Goal: Navigation & Orientation: Find specific page/section

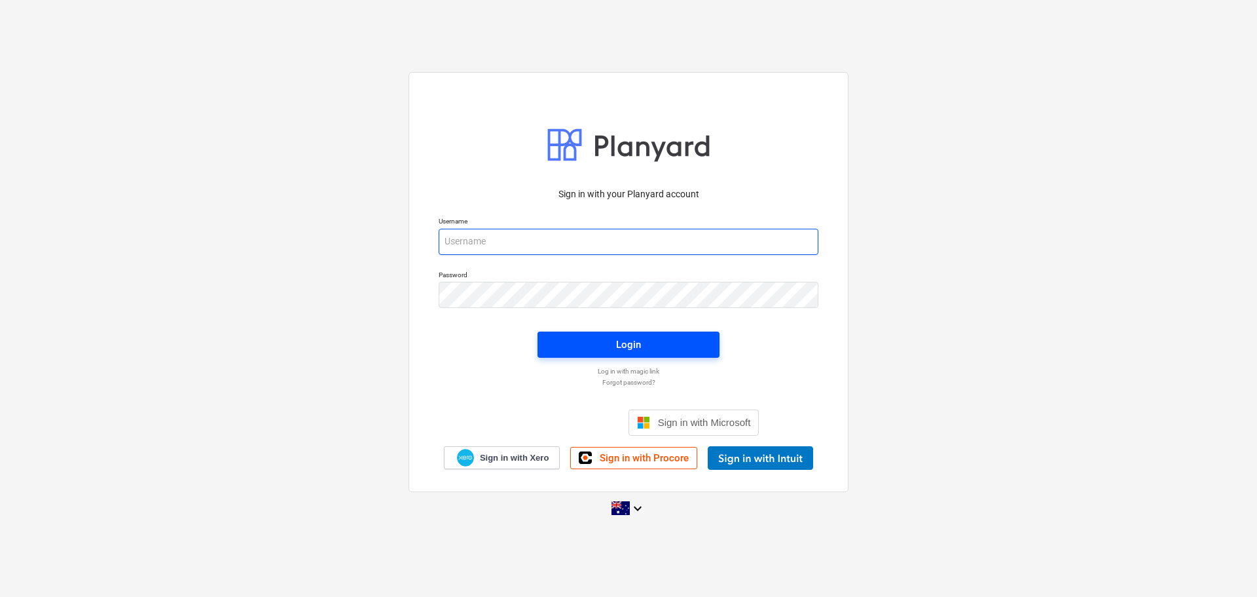
type input "[EMAIL_ADDRESS][DOMAIN_NAME]"
click at [612, 341] on span "Login" at bounding box center [628, 344] width 151 height 17
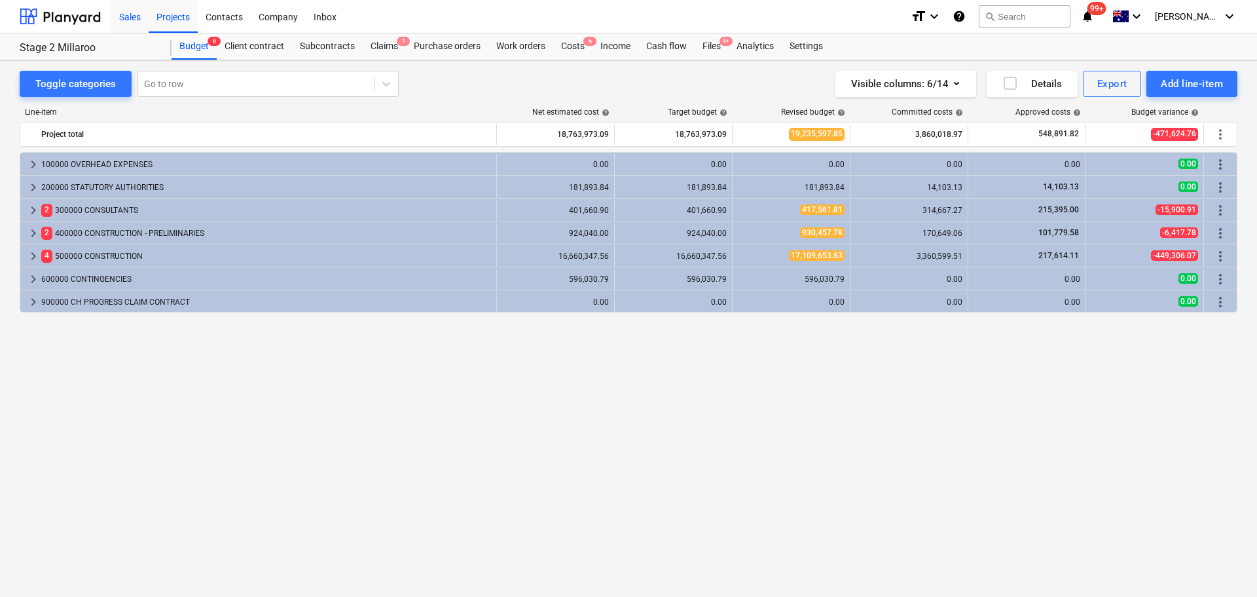
click at [137, 15] on div "Sales" at bounding box center [129, 15] width 37 height 33
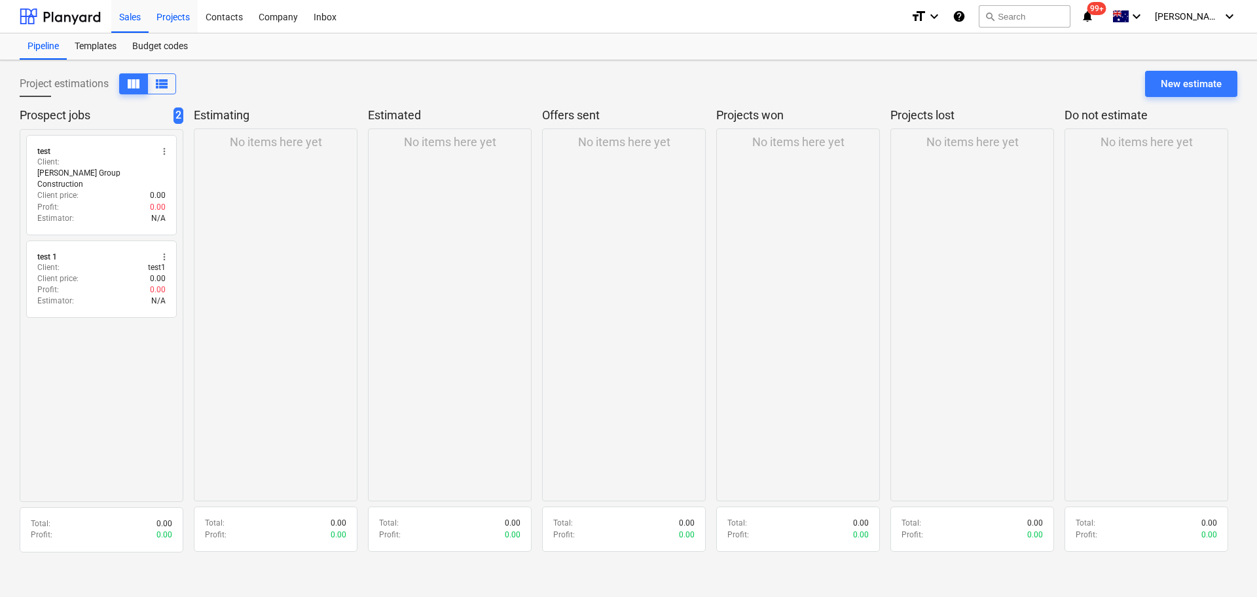
click at [168, 15] on div "Projects" at bounding box center [173, 15] width 49 height 33
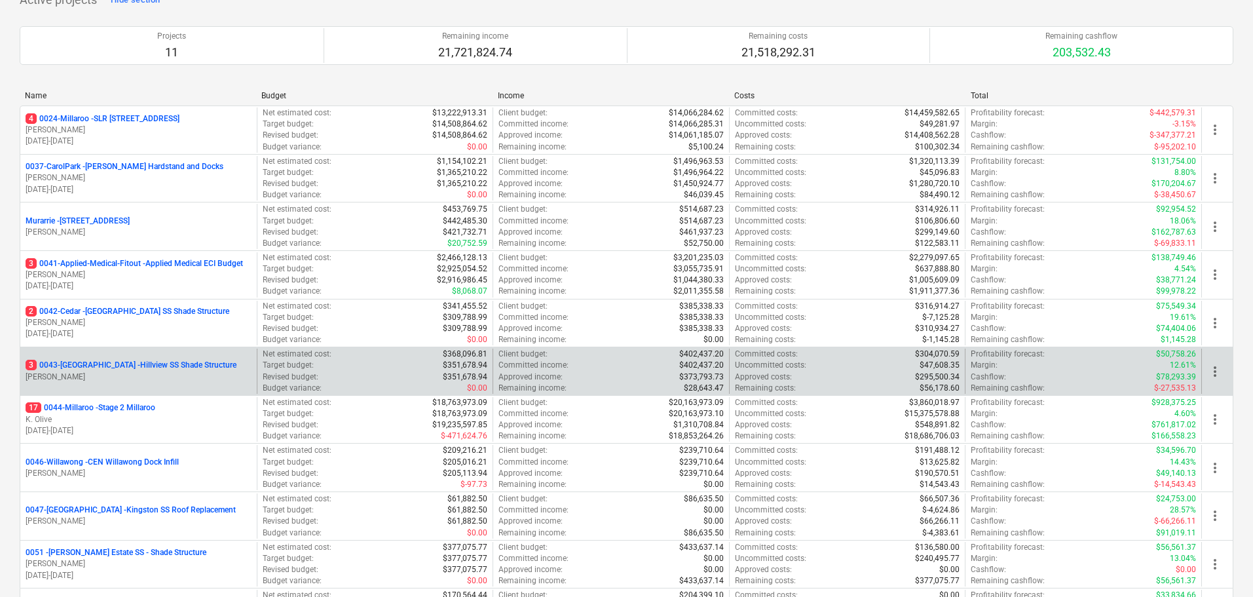
scroll to position [126, 0]
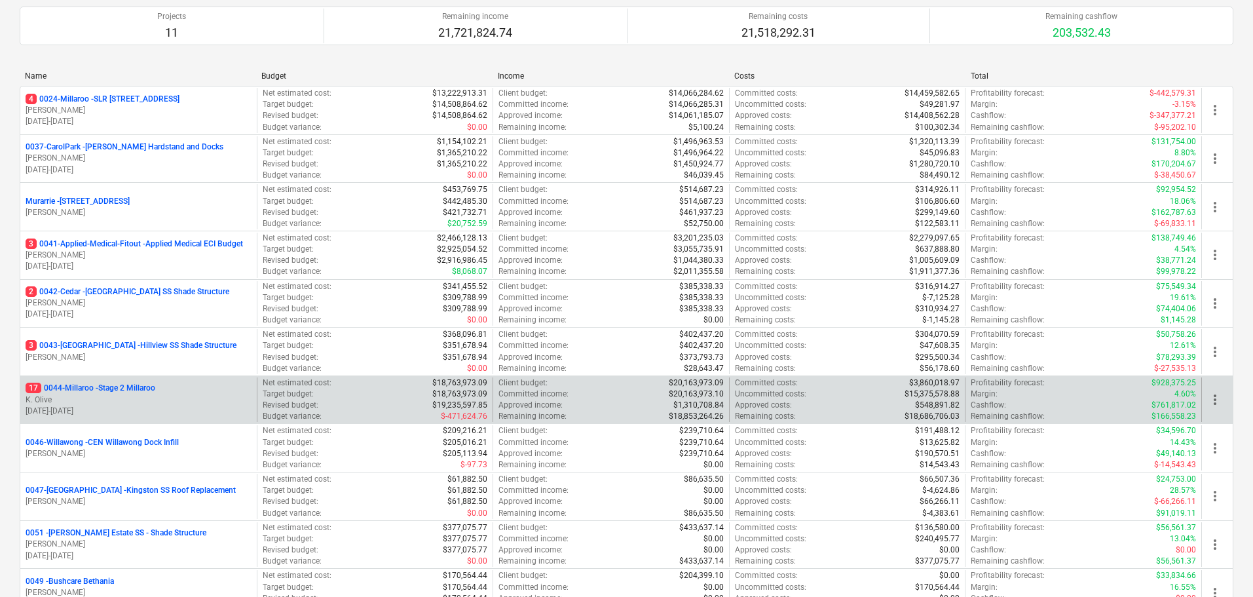
click at [106, 385] on p "17 0044-Millaroo - Stage 2 Millaroo" at bounding box center [91, 387] width 130 height 11
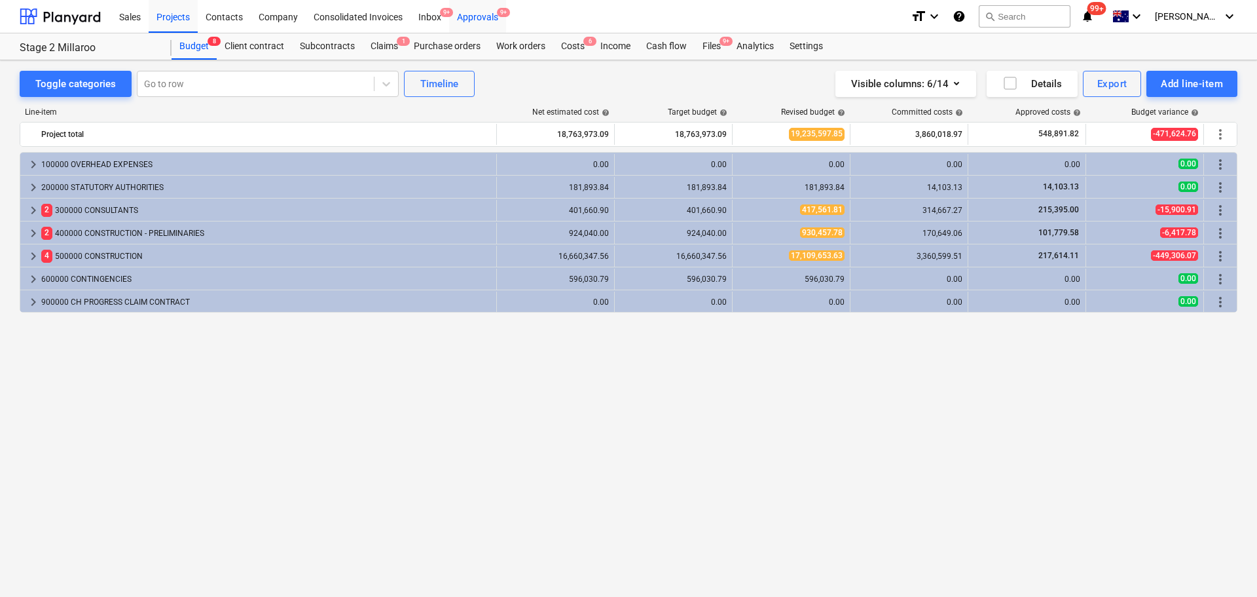
click at [482, 17] on div "Approvals 9+" at bounding box center [477, 15] width 57 height 33
